Goal: Task Accomplishment & Management: Complete application form

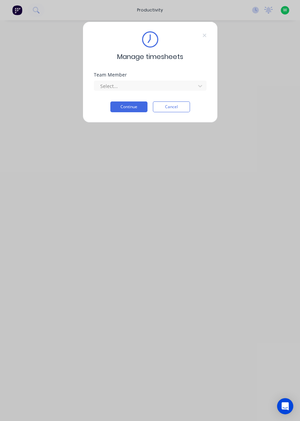
click at [178, 96] on div "Team Member Select..." at bounding box center [150, 86] width 113 height 29
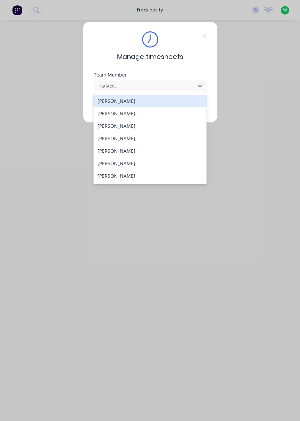
click at [298, 151] on div "Manage timesheets Team Member 29 results available. Use Up and Down to choose o…" at bounding box center [150, 210] width 300 height 421
click at [123, 177] on div "[PERSON_NAME]" at bounding box center [149, 175] width 113 height 12
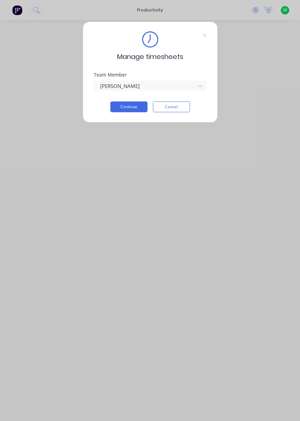
click at [128, 106] on button "Continue" at bounding box center [128, 106] width 37 height 11
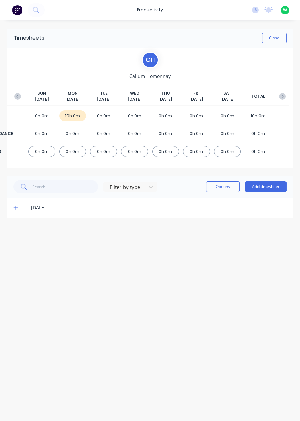
click at [269, 189] on button "Add timesheet" at bounding box center [265, 186] width 41 height 11
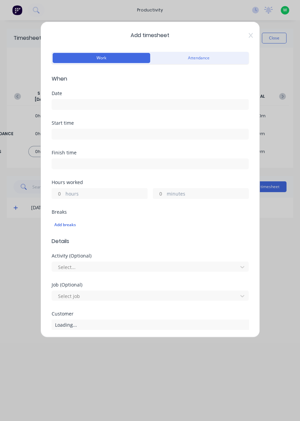
click at [217, 106] on input at bounding box center [150, 104] width 196 height 10
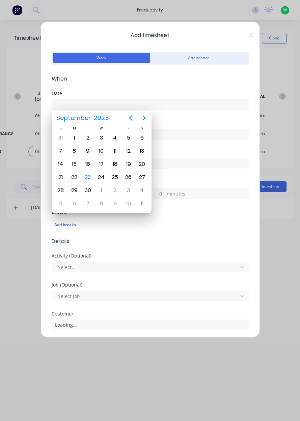
click at [88, 179] on div "23" at bounding box center [88, 177] width 10 height 10
type input "[DATE]"
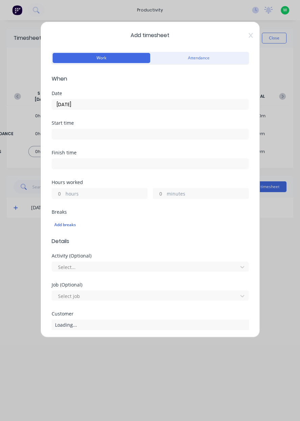
click at [96, 194] on label "hours" at bounding box center [106, 194] width 82 height 8
click at [64, 194] on input "hours" at bounding box center [58, 193] width 12 height 10
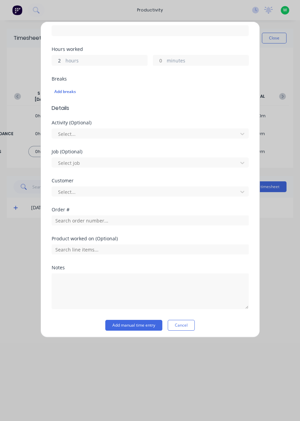
scroll to position [135, 0]
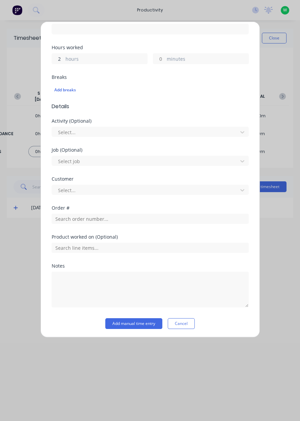
type input "2"
click at [105, 220] on input "text" at bounding box center [150, 219] width 197 height 10
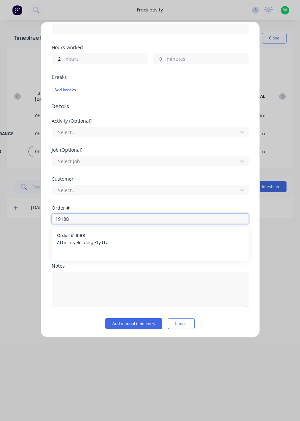
type input "19188"
click at [96, 238] on div "Order # 19188 Affininty Building Pty Ltd" at bounding box center [150, 239] width 186 height 14
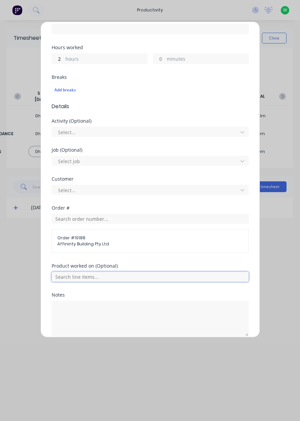
click at [92, 278] on input "text" at bounding box center [150, 277] width 197 height 10
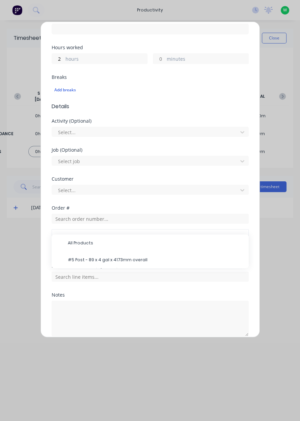
click at [103, 259] on span "#5 Post - 89 x 4 gal x 4173mm overall" at bounding box center [155, 260] width 175 height 6
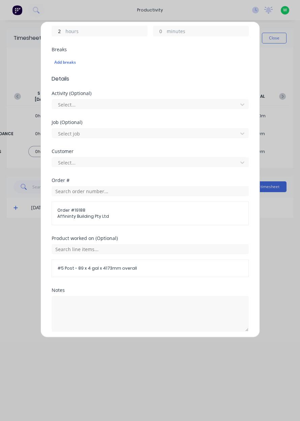
scroll to position [186, 0]
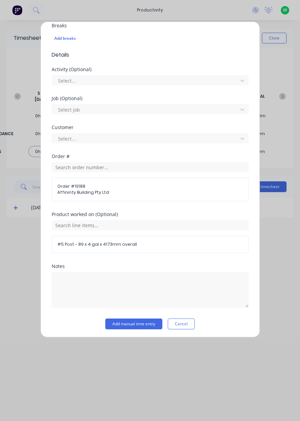
click at [118, 323] on button "Add manual time entry" at bounding box center [133, 323] width 57 height 11
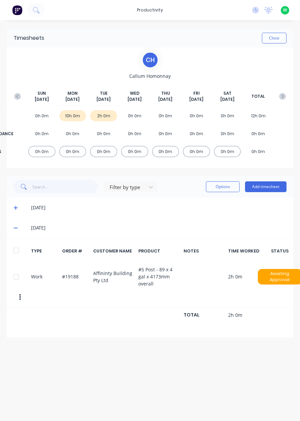
click at [262, 189] on button "Add timesheet" at bounding box center [265, 186] width 41 height 11
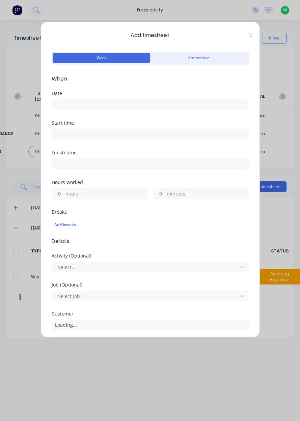
click at [249, 35] on icon at bounding box center [250, 35] width 4 height 5
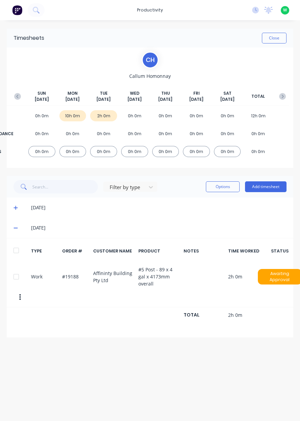
click at [14, 210] on span at bounding box center [16, 207] width 7 height 7
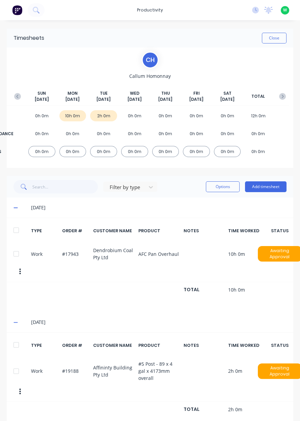
click at [263, 187] on button "Add timesheet" at bounding box center [265, 186] width 41 height 11
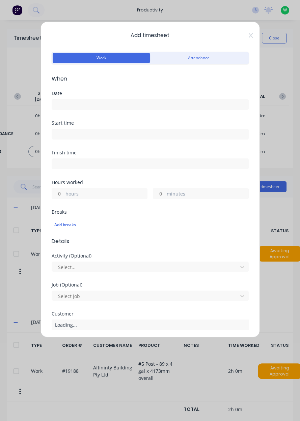
click at [111, 105] on input at bounding box center [150, 104] width 196 height 10
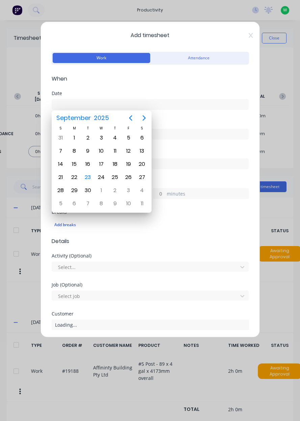
click at [87, 179] on div "23" at bounding box center [88, 177] width 10 height 10
type input "[DATE]"
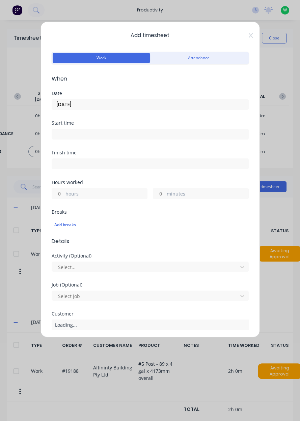
click at [88, 192] on label "hours" at bounding box center [106, 194] width 82 height 8
click at [64, 192] on input "hours" at bounding box center [58, 193] width 12 height 10
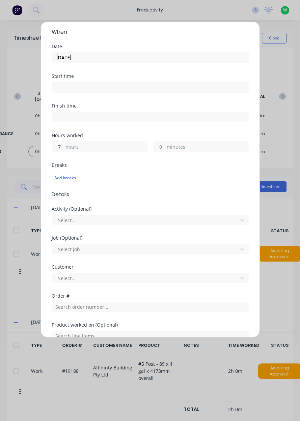
scroll to position [55, 0]
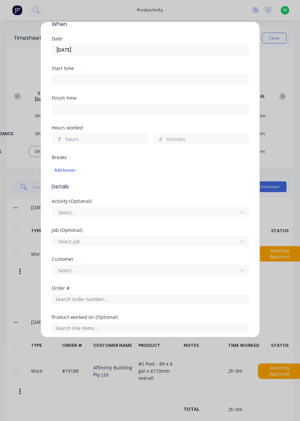
type input "7"
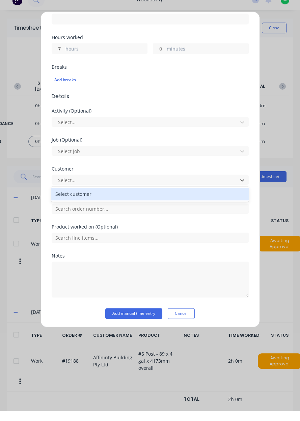
scroll to position [112, 0]
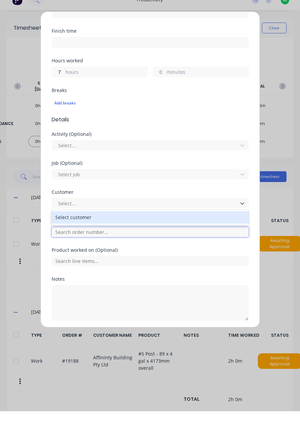
click at [98, 243] on input "text" at bounding box center [150, 242] width 197 height 10
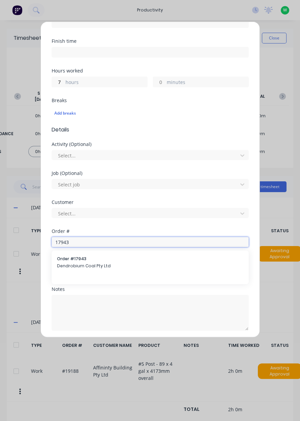
type input "17943"
click at [102, 268] on span "Dendrobium Coal Pty Ltd" at bounding box center [150, 266] width 186 height 6
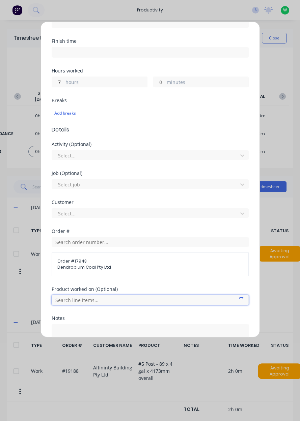
click at [91, 296] on input "text" at bounding box center [150, 300] width 197 height 10
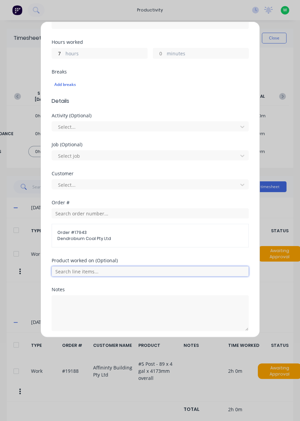
click at [192, 269] on input "text" at bounding box center [150, 271] width 197 height 10
click at [130, 302] on span "AFC Pan Overhaul" at bounding box center [155, 305] width 175 height 6
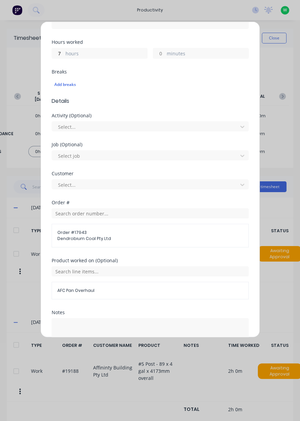
scroll to position [163, 0]
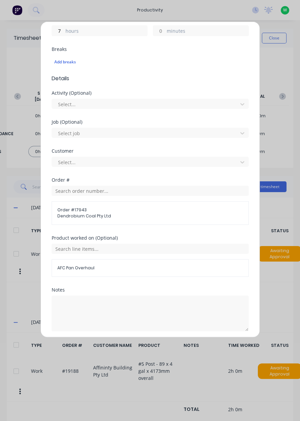
click at [143, 346] on button "Add manual time entry" at bounding box center [133, 347] width 57 height 11
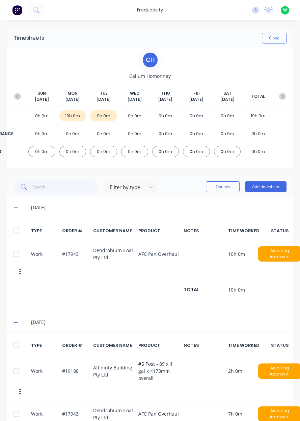
click at [276, 39] on button "Close" at bounding box center [273, 38] width 25 height 11
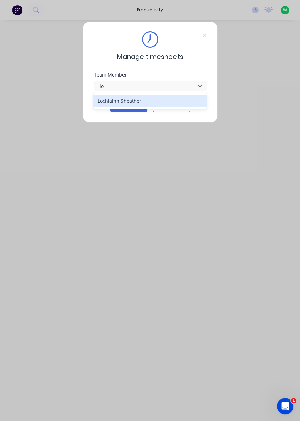
click at [155, 102] on div "Lochlainn Sheather" at bounding box center [149, 101] width 113 height 12
type input "lo"
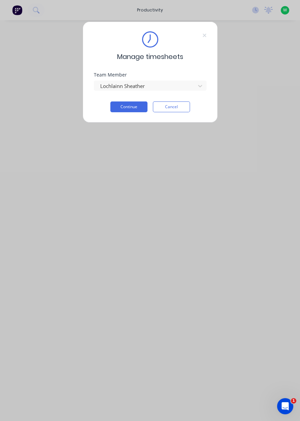
click at [129, 108] on button "Continue" at bounding box center [128, 106] width 37 height 11
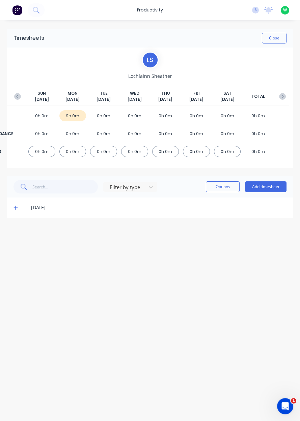
click at [262, 187] on button "Add timesheet" at bounding box center [265, 186] width 41 height 11
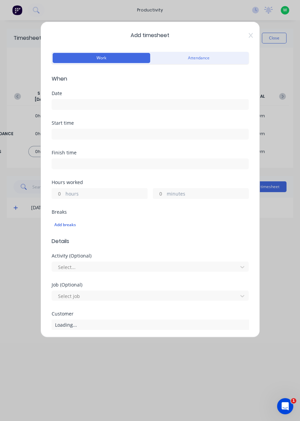
click at [59, 193] on input "hours" at bounding box center [58, 193] width 12 height 10
type input "1"
click at [96, 104] on input at bounding box center [150, 104] width 196 height 10
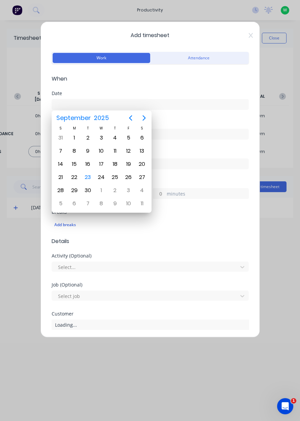
click at [90, 176] on div "23" at bounding box center [88, 177] width 10 height 10
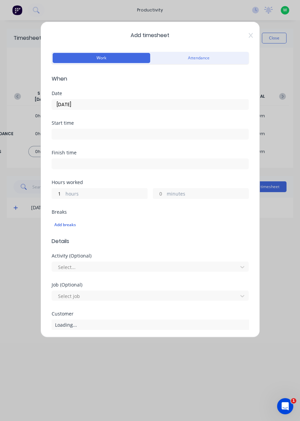
type input "[DATE]"
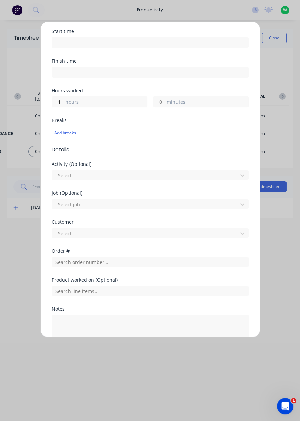
scroll to position [93, 0]
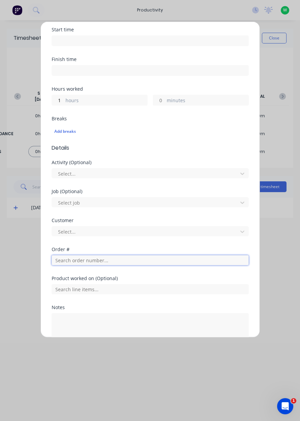
click at [78, 261] on input "text" at bounding box center [150, 260] width 197 height 10
type input "19188"
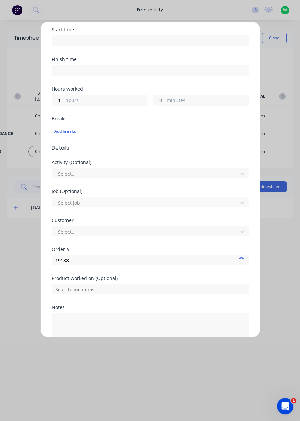
click at [126, 282] on div at bounding box center [150, 288] width 197 height 12
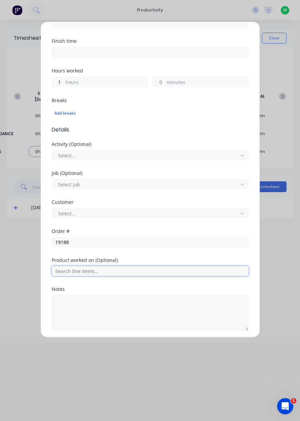
click at [130, 268] on input "text" at bounding box center [150, 271] width 197 height 10
click at [152, 258] on div "Product worked on (Optional)" at bounding box center [150, 260] width 197 height 5
click at [147, 269] on input "text" at bounding box center [150, 271] width 197 height 10
click at [150, 267] on input "text" at bounding box center [150, 271] width 197 height 10
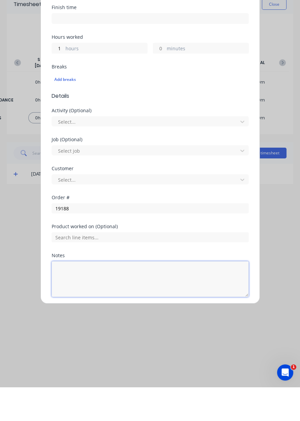
click at [120, 320] on textarea at bounding box center [150, 313] width 197 height 36
type textarea "Prime post"
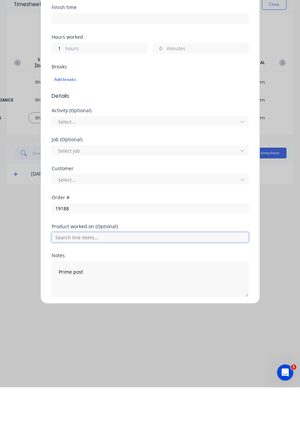
click at [76, 270] on input "text" at bounding box center [150, 271] width 197 height 10
click at [63, 268] on input "text" at bounding box center [150, 271] width 197 height 10
click at [113, 345] on button "Add manual time entry" at bounding box center [133, 346] width 57 height 11
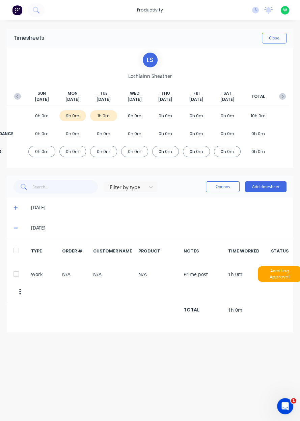
click at [270, 185] on button "Add timesheet" at bounding box center [265, 186] width 41 height 11
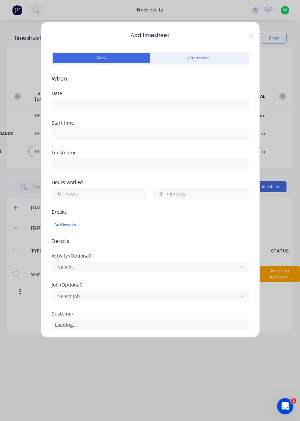
click at [60, 193] on input "hours" at bounding box center [58, 193] width 12 height 10
type input "5"
click at [156, 82] on span "When" at bounding box center [150, 79] width 197 height 8
click at [121, 102] on input at bounding box center [150, 104] width 196 height 10
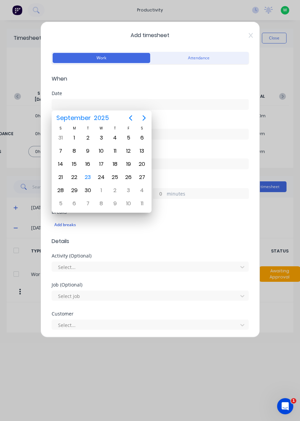
click at [91, 178] on div "23" at bounding box center [88, 177] width 10 height 10
type input "[DATE]"
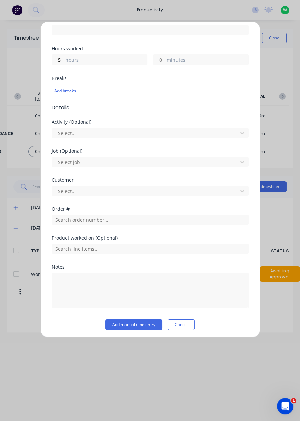
scroll to position [133, 0]
click at [103, 217] on input "text" at bounding box center [150, 220] width 197 height 10
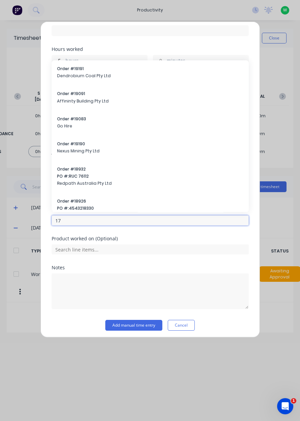
type input "1"
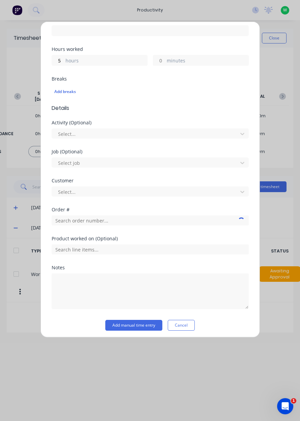
click at [10, 206] on div "Add timesheet Work Attendance When Date [DATE] Start time Finish time Hours wor…" at bounding box center [150, 210] width 300 height 421
click at [13, 210] on div "Add timesheet Work Attendance When Date [DATE] Start time Finish time Hours wor…" at bounding box center [150, 210] width 300 height 421
click at [187, 323] on button "Cancel" at bounding box center [180, 325] width 27 height 11
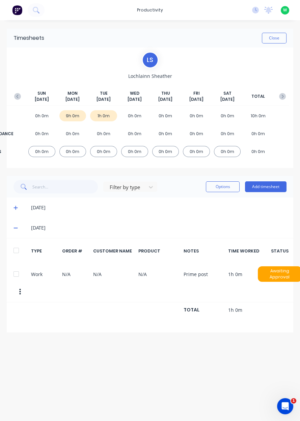
click at [17, 200] on div "[DATE]" at bounding box center [150, 207] width 286 height 20
click at [16, 210] on span at bounding box center [16, 207] width 7 height 7
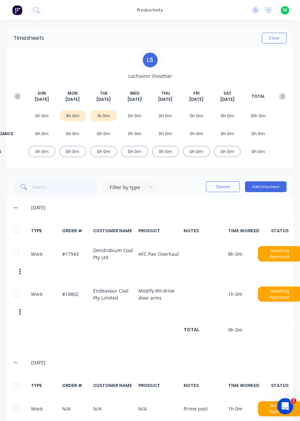
click at [267, 187] on button "Add timesheet" at bounding box center [265, 186] width 41 height 11
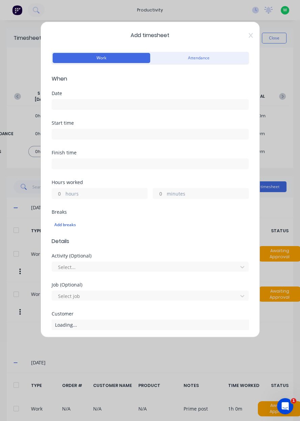
click at [58, 105] on input at bounding box center [150, 104] width 196 height 10
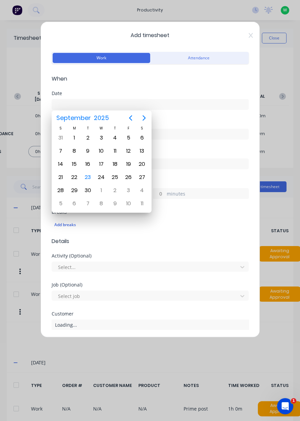
click at [92, 180] on div "23" at bounding box center [87, 177] width 13 height 13
type input "[DATE]"
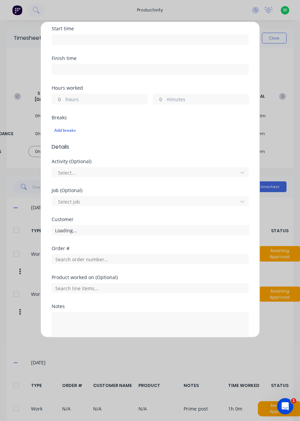
scroll to position [95, 0]
click at [144, 259] on input "text" at bounding box center [150, 259] width 197 height 10
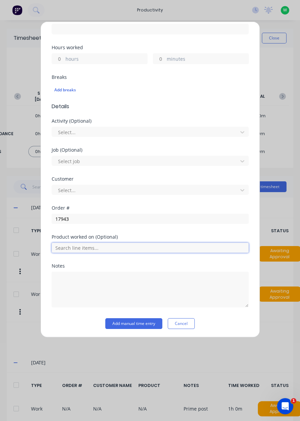
click at [138, 246] on input "text" at bounding box center [150, 248] width 197 height 10
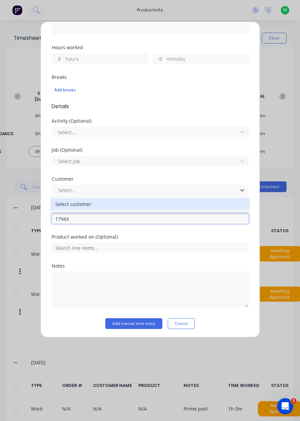
click at [97, 220] on input "17943" at bounding box center [150, 219] width 197 height 10
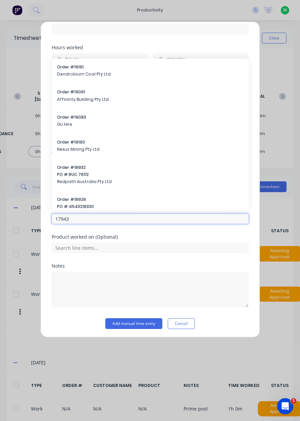
click at [103, 219] on input "17943" at bounding box center [150, 219] width 197 height 10
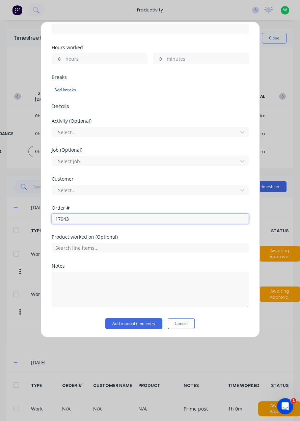
click at [100, 214] on input "17943" at bounding box center [150, 219] width 197 height 10
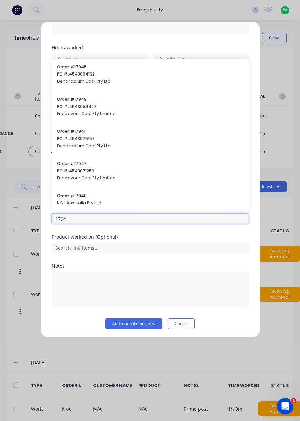
type input "17943"
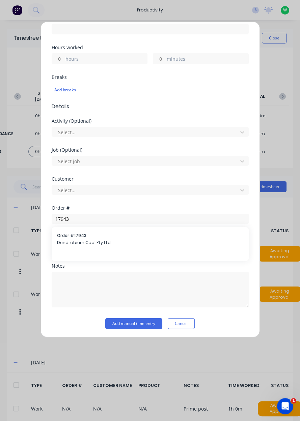
click at [69, 240] on span "Dendrobium Coal Pty Ltd" at bounding box center [150, 243] width 186 height 6
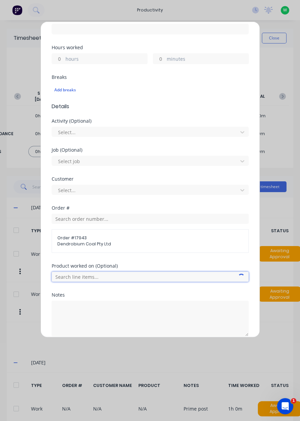
click at [70, 273] on input "text" at bounding box center [150, 277] width 197 height 10
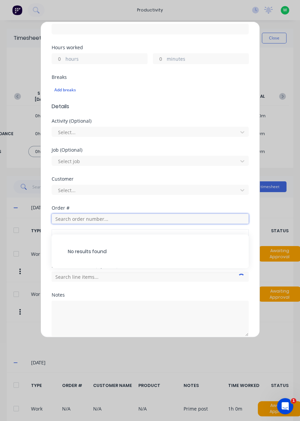
click at [60, 219] on input "text" at bounding box center [150, 219] width 197 height 10
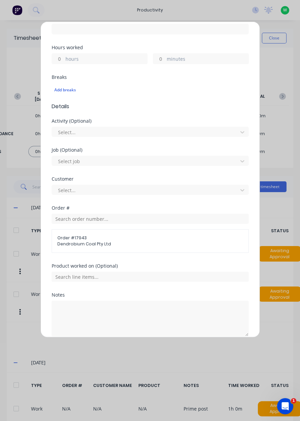
click at [19, 256] on div "Add timesheet Work Attendance When Date [DATE] Start time Finish time Hours wor…" at bounding box center [150, 210] width 300 height 421
click at [59, 218] on input "text" at bounding box center [150, 219] width 197 height 10
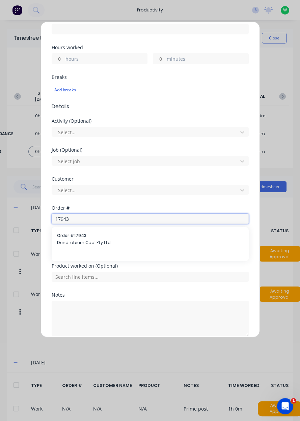
type input "17943"
click at [66, 240] on span "Dendrobium Coal Pty Ltd" at bounding box center [150, 243] width 186 height 6
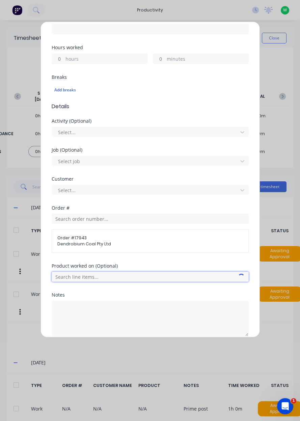
click at [65, 275] on input "text" at bounding box center [150, 277] width 197 height 10
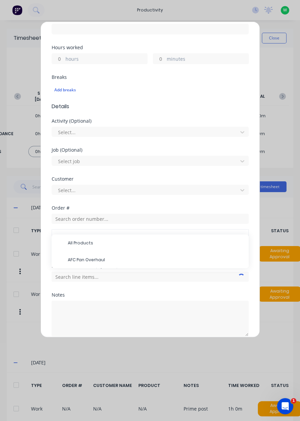
click at [68, 257] on span "AFC Pan Overhaul" at bounding box center [155, 260] width 175 height 6
click at [57, 57] on input "hours" at bounding box center [58, 59] width 12 height 10
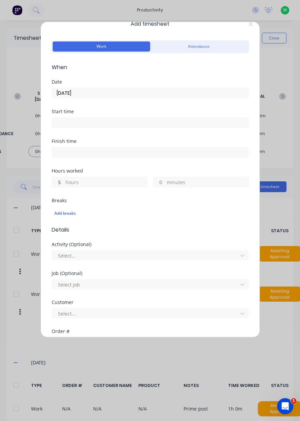
scroll to position [0, 0]
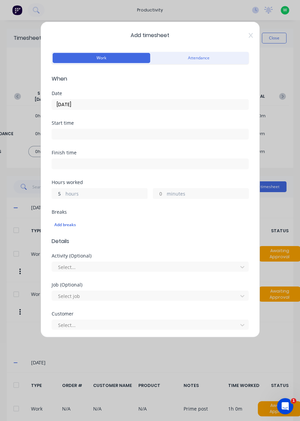
type input "5"
click at [198, 116] on div "Date [DATE]" at bounding box center [150, 106] width 197 height 30
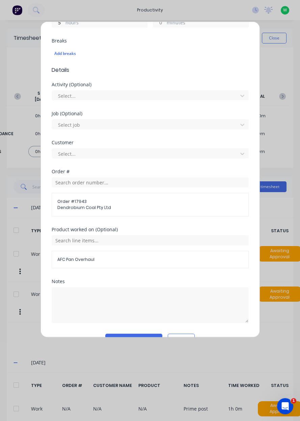
scroll to position [186, 0]
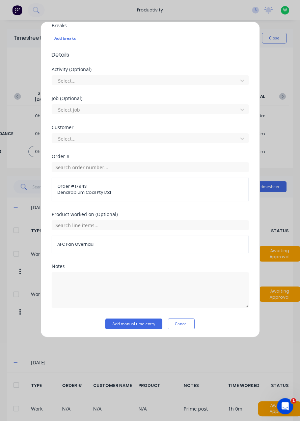
click at [141, 320] on button "Add manual time entry" at bounding box center [133, 323] width 57 height 11
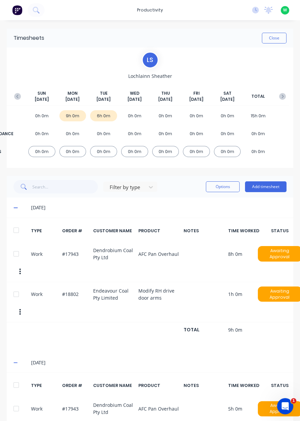
click at [269, 186] on button "Add timesheet" at bounding box center [265, 186] width 41 height 11
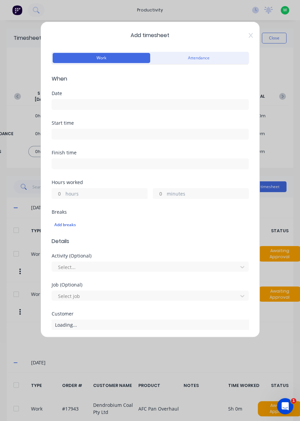
click at [57, 191] on input "hours" at bounding box center [58, 193] width 12 height 10
type input "2"
click at [74, 107] on input at bounding box center [150, 104] width 196 height 10
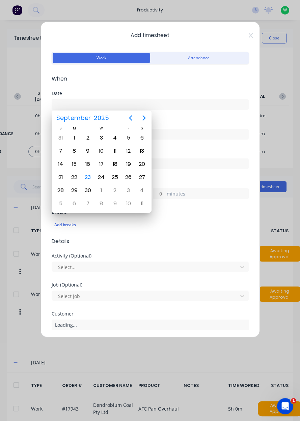
click at [88, 181] on div "23" at bounding box center [87, 177] width 13 height 13
type input "[DATE]"
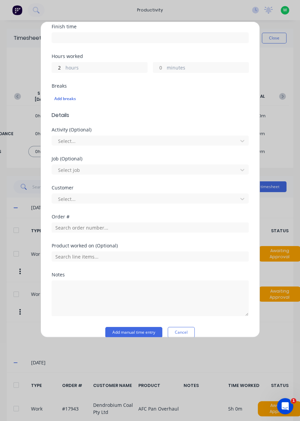
scroll to position [135, 0]
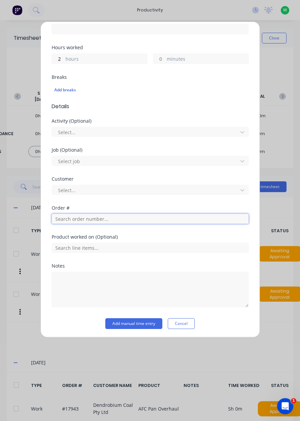
click at [116, 219] on input "text" at bounding box center [150, 219] width 197 height 10
type input "17483"
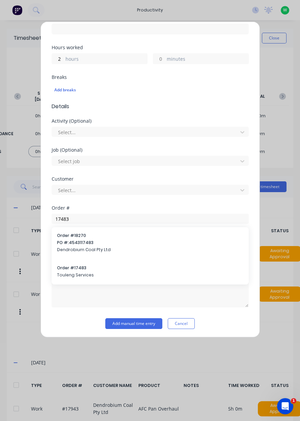
click at [112, 272] on span "Touleng Services" at bounding box center [150, 275] width 186 height 6
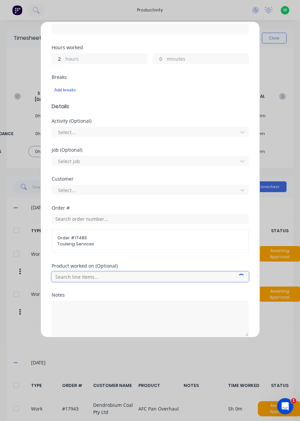
click at [122, 277] on input "text" at bounding box center [150, 277] width 197 height 10
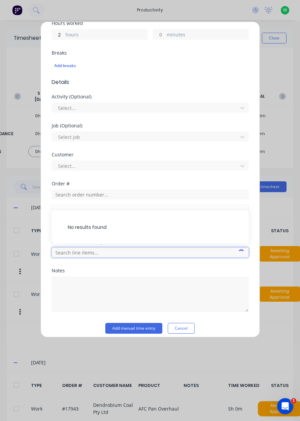
scroll to position [163, 0]
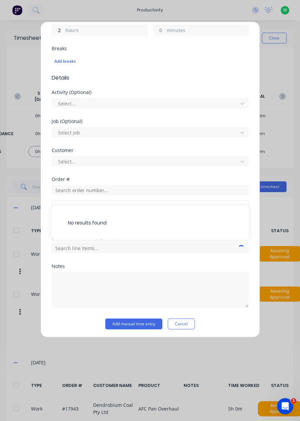
click at [218, 259] on div "Product worked on (Optional) No results found" at bounding box center [150, 249] width 197 height 29
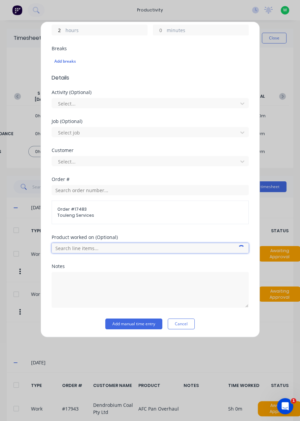
click at [143, 248] on input "text" at bounding box center [150, 248] width 197 height 10
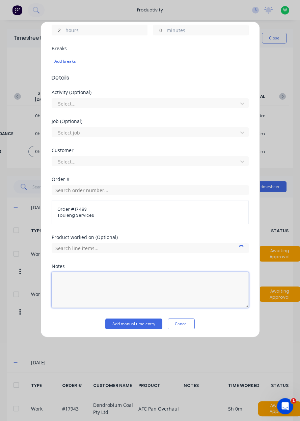
click at [135, 279] on textarea at bounding box center [150, 290] width 197 height 36
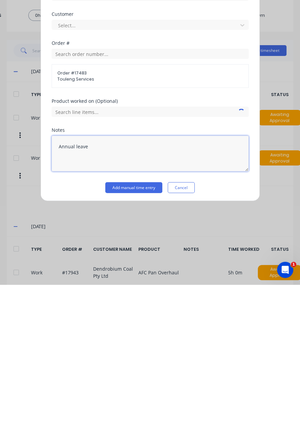
type textarea "Annual leave"
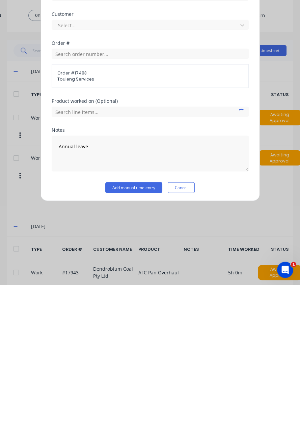
click at [140, 323] on button "Add manual time entry" at bounding box center [133, 323] width 57 height 11
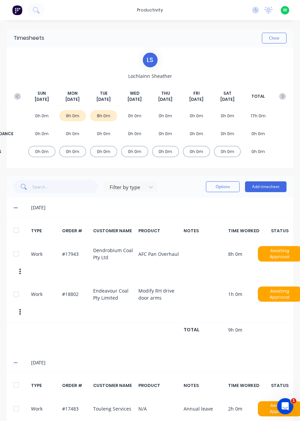
click at [274, 37] on button "Close" at bounding box center [273, 38] width 25 height 11
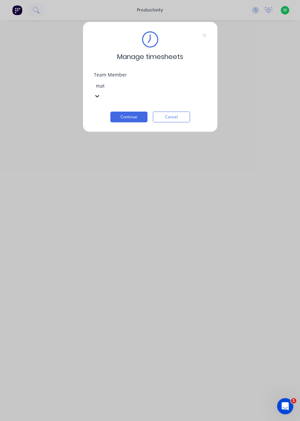
click at [149, 420] on div "[PERSON_NAME]" at bounding box center [150, 424] width 300 height 7
type input "mat"
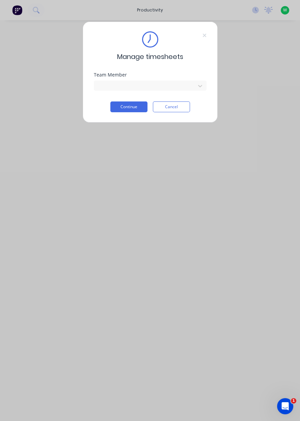
click at [133, 107] on button "Continue" at bounding box center [128, 106] width 37 height 11
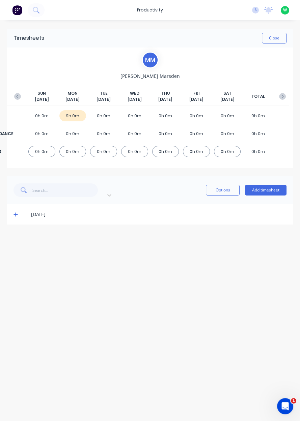
click at [265, 186] on button "Add timesheet" at bounding box center [265, 190] width 41 height 11
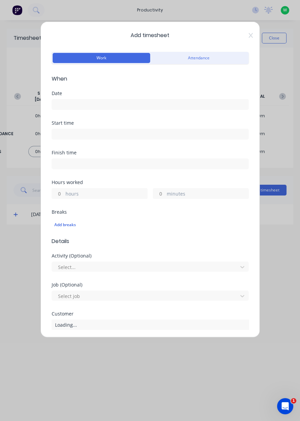
click at [132, 107] on input at bounding box center [150, 104] width 196 height 10
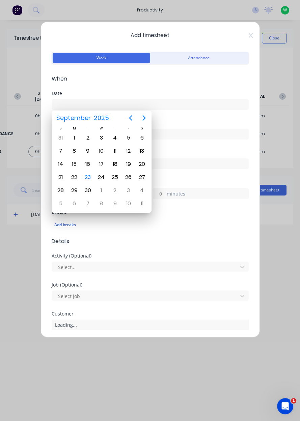
click at [87, 176] on div "23" at bounding box center [88, 177] width 10 height 10
type input "[DATE]"
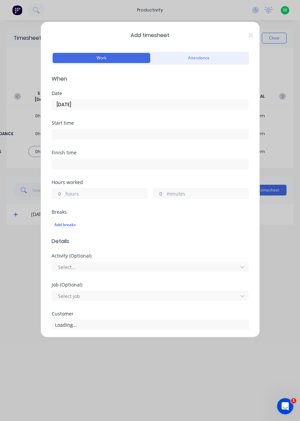
click at [95, 195] on label "hours" at bounding box center [106, 194] width 82 height 8
click at [64, 195] on input "hours" at bounding box center [58, 193] width 12 height 10
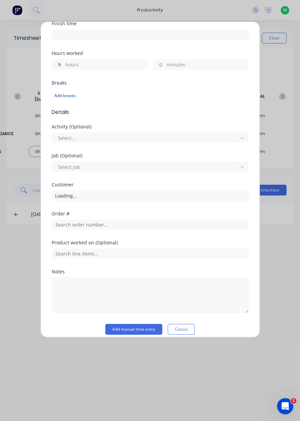
scroll to position [135, 0]
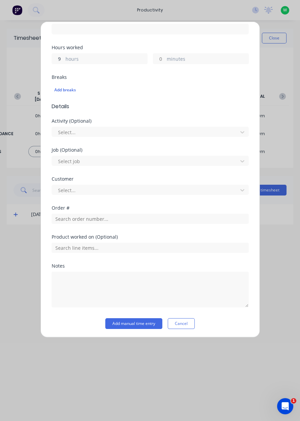
type input "9"
click at [111, 219] on input "text" at bounding box center [150, 219] width 197 height 10
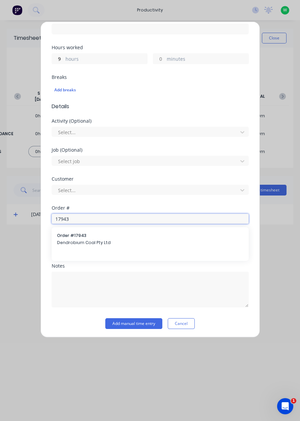
type input "17943"
click at [94, 238] on div "Order # 17943 Dendrobium Coal Pty Ltd" at bounding box center [150, 239] width 186 height 14
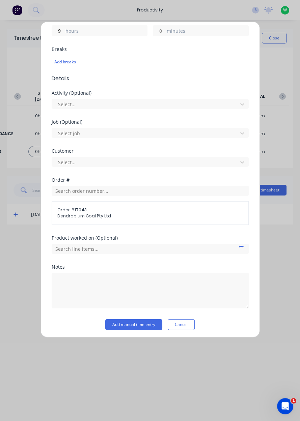
scroll to position [162, 0]
click at [126, 249] on input "text" at bounding box center [150, 249] width 197 height 10
click at [110, 229] on span "AFC Pan Overhaul" at bounding box center [155, 232] width 175 height 6
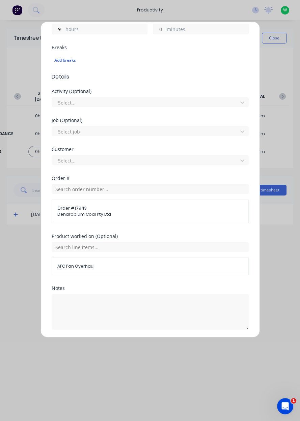
scroll to position [186, 0]
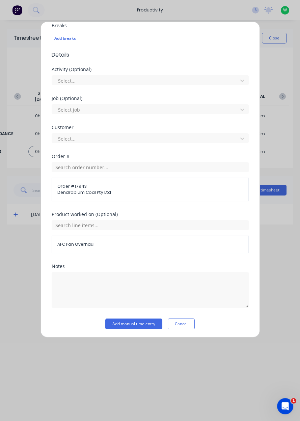
click at [132, 321] on button "Add manual time entry" at bounding box center [133, 323] width 57 height 11
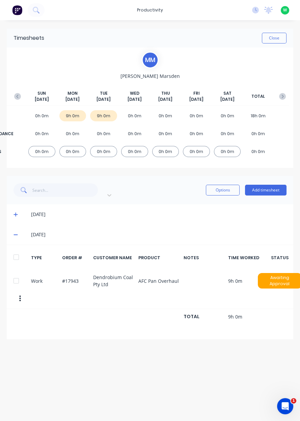
click at [18, 99] on icon "button" at bounding box center [17, 96] width 7 height 7
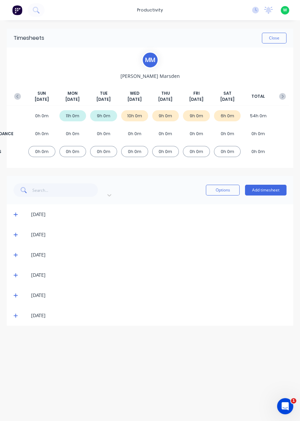
click at [286, 98] on button "button" at bounding box center [281, 96] width 13 height 12
